Goal: Check status: Check status

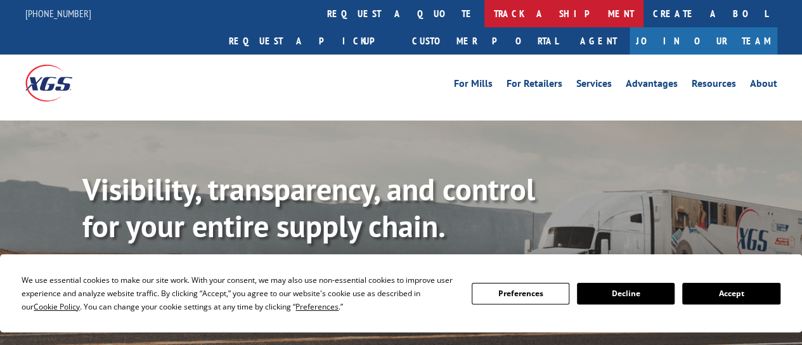
click at [484, 16] on link "track a shipment" at bounding box center [563, 13] width 159 height 27
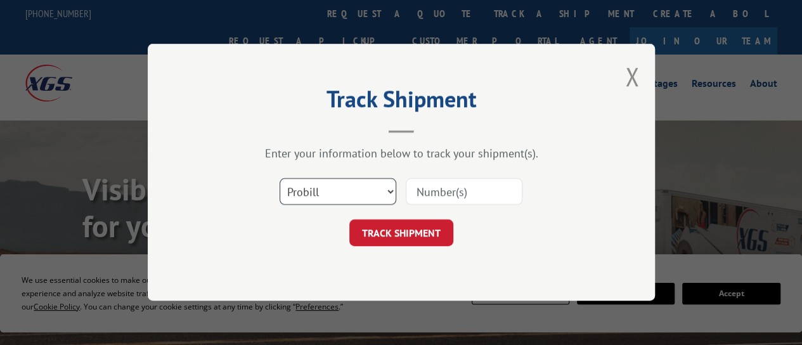
drag, startPoint x: 347, startPoint y: 188, endPoint x: 343, endPoint y: 195, distance: 7.9
click at [347, 188] on select "Select category... Probill BOL PO" at bounding box center [337, 192] width 117 height 27
select select "bol"
click at [279, 179] on select "Select category... Probill BOL PO" at bounding box center [337, 192] width 117 height 27
click at [442, 196] on input at bounding box center [464, 192] width 117 height 27
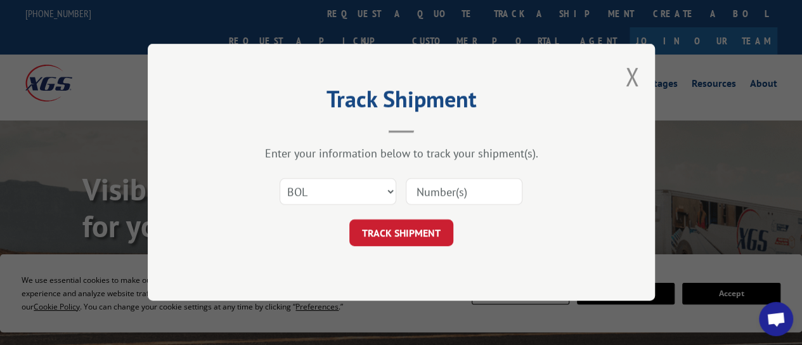
paste input "22537853"
type input "22537853"
click at [331, 192] on select "Select category... Probill BOL PO" at bounding box center [337, 192] width 117 height 27
select select "po"
click at [279, 179] on select "Select category... Probill BOL PO" at bounding box center [337, 192] width 117 height 27
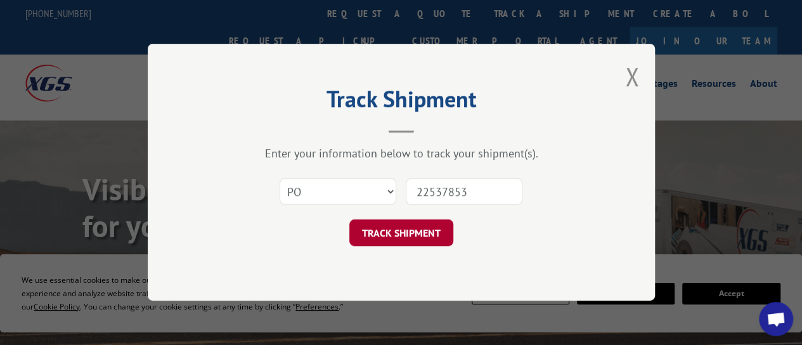
click at [407, 238] on button "TRACK SHIPMENT" at bounding box center [401, 233] width 104 height 27
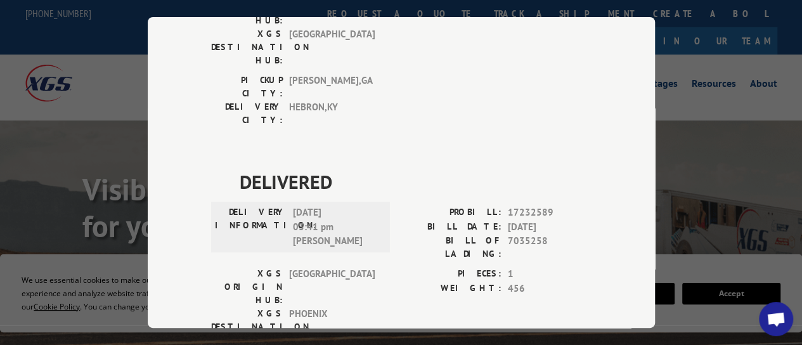
scroll to position [252, 0]
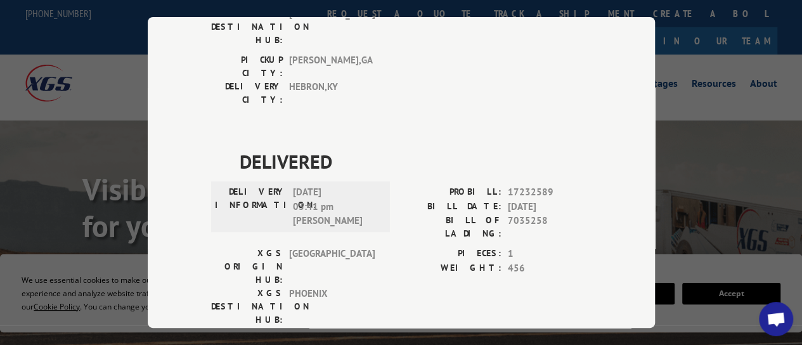
click at [112, 51] on div "Track Shipment DELIVERED DELIVERY INFORMATION: [DATE] 03:32 pm [PERSON_NAME]: 1…" at bounding box center [401, 172] width 802 height 345
